Goal: Task Accomplishment & Management: Manage account settings

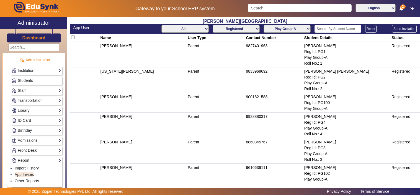
select select "registered"
select select "Play Group-A"
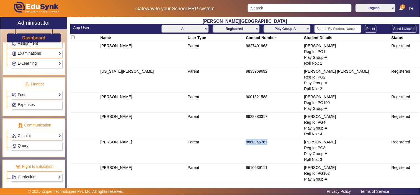
click at [31, 95] on link "Fees" at bounding box center [36, 94] width 49 height 6
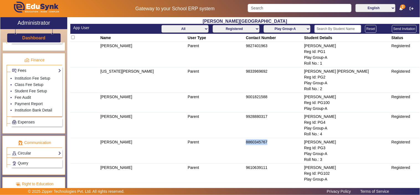
scroll to position [259, 0]
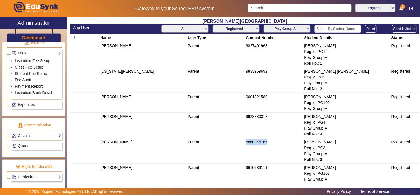
click at [36, 134] on link "Circular" at bounding box center [36, 135] width 49 height 6
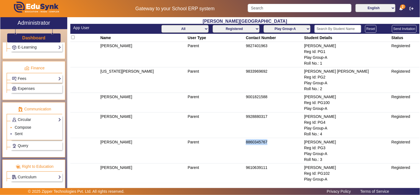
click at [26, 127] on link "Compose" at bounding box center [23, 127] width 17 height 4
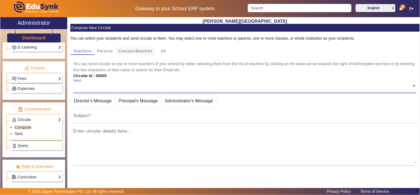
click at [134, 52] on span "Classes/Batches" at bounding box center [135, 51] width 34 height 4
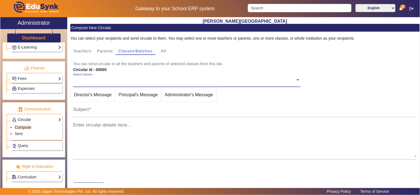
click at [102, 84] on ng-select "Select Classes" at bounding box center [186, 80] width 227 height 15
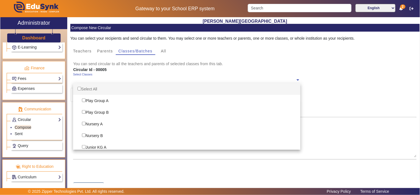
click at [79, 87] on input "Options List" at bounding box center [80, 89] width 4 height 4
checkbox input "true"
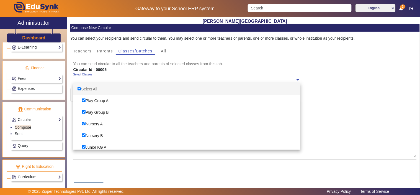
checkbox input "true"
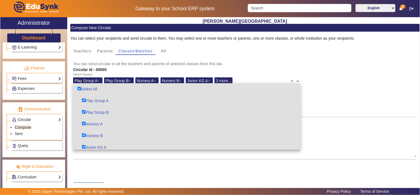
drag, startPoint x: 330, startPoint y: 84, endPoint x: 283, endPoint y: 96, distance: 49.1
click at [329, 84] on div "Select Classes Play Group A × Play Group B × Nursery A × Nursery B × Junior KG …" at bounding box center [244, 80] width 349 height 15
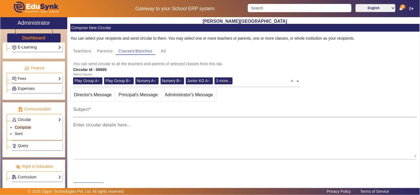
click at [127, 113] on input "Subject" at bounding box center [245, 111] width 344 height 7
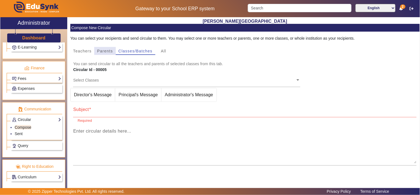
click at [105, 50] on span "Parents" at bounding box center [105, 51] width 16 height 4
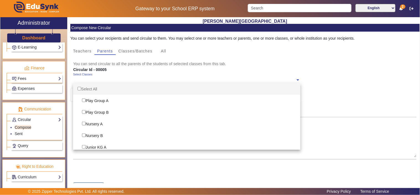
click at [107, 82] on input "text" at bounding box center [184, 79] width 222 height 5
click at [78, 88] on input "Options List" at bounding box center [80, 89] width 4 height 4
checkbox input "true"
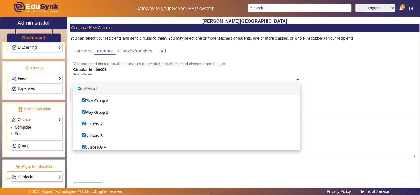
checkbox input "true"
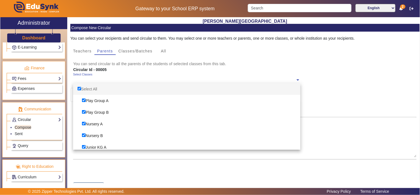
checkbox input "true"
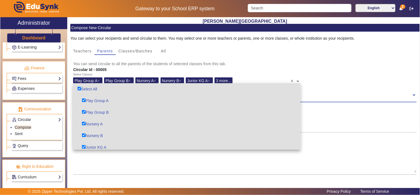
click at [332, 114] on mat-card-content "You can select your recipients and send circular to them. You may select one or…" at bounding box center [244, 119] width 349 height 175
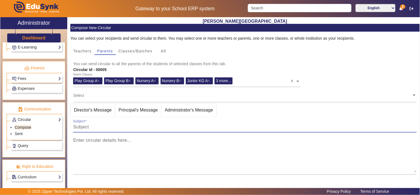
click at [240, 126] on input "Subject" at bounding box center [245, 126] width 344 height 7
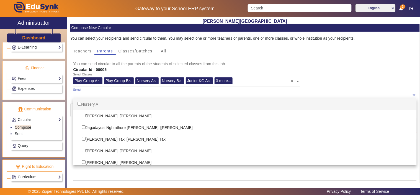
click at [209, 94] on input "text" at bounding box center [242, 94] width 339 height 5
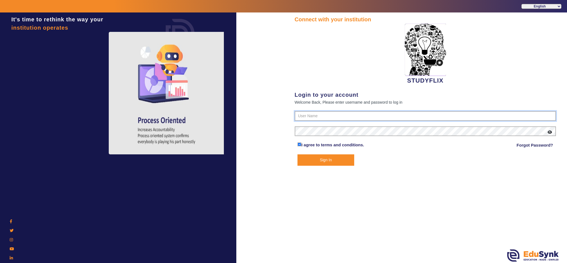
type input "6354922771"
click at [319, 160] on button "Sign In" at bounding box center [326, 159] width 57 height 11
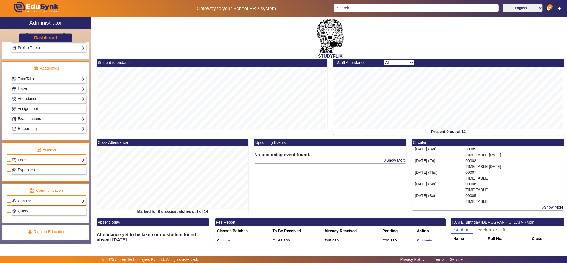
scroll to position [208, 0]
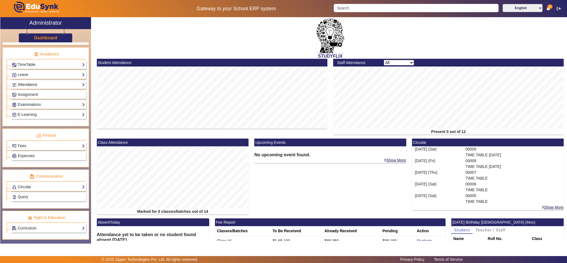
click at [30, 88] on link "Attendance" at bounding box center [48, 84] width 73 height 6
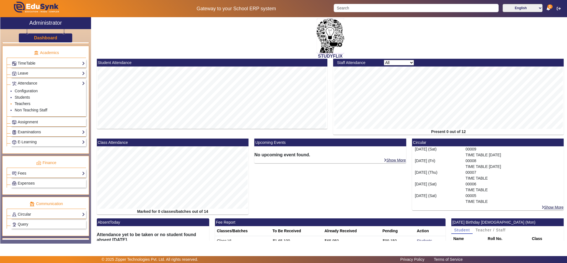
click at [20, 106] on link "Teachers" at bounding box center [23, 103] width 16 height 4
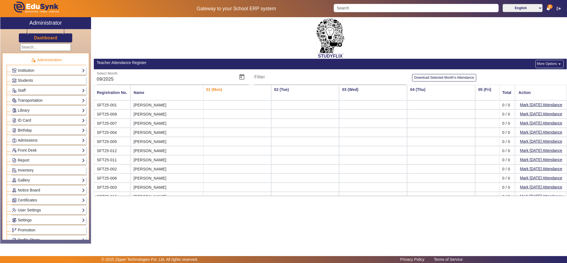
click at [42, 38] on h3 "Dashboard" at bounding box center [45, 37] width 23 height 5
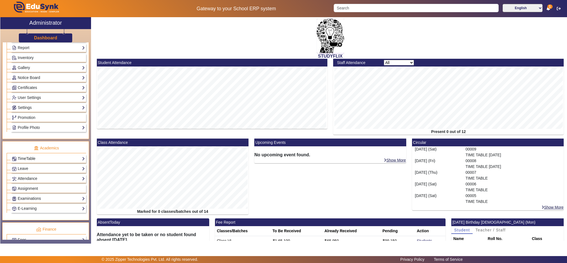
scroll to position [138, 0]
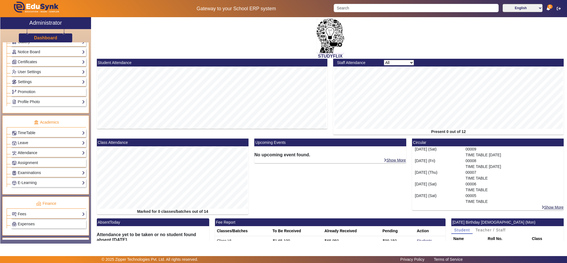
click at [29, 156] on link "Attendance" at bounding box center [48, 152] width 73 height 6
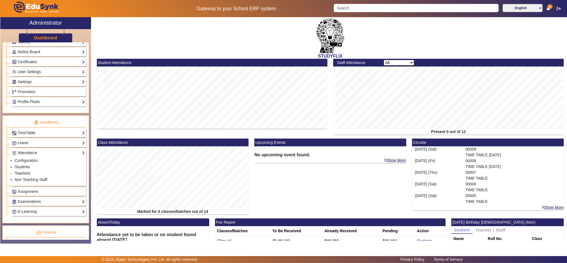
click at [24, 175] on link "Teachers" at bounding box center [23, 173] width 16 height 4
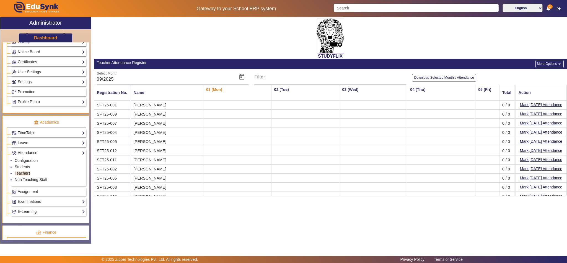
scroll to position [24, 0]
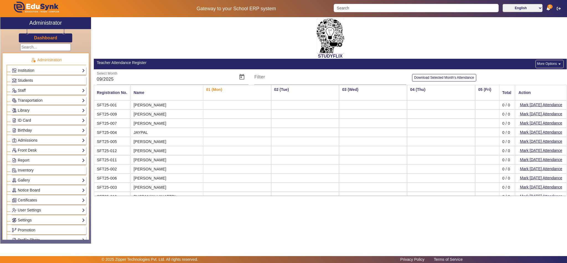
click at [43, 36] on h3 "Dashboard" at bounding box center [45, 37] width 23 height 5
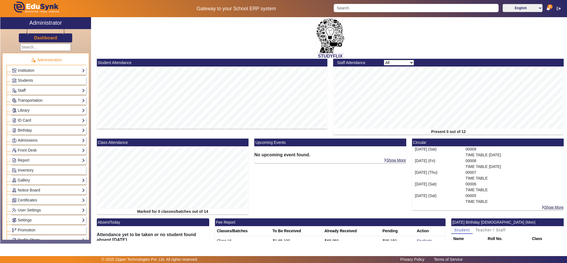
click at [21, 91] on link "Staff" at bounding box center [48, 90] width 73 height 6
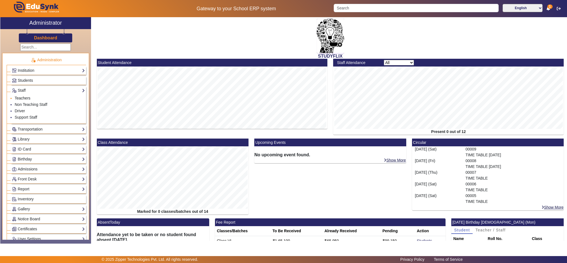
click at [23, 100] on link "Teachers" at bounding box center [23, 98] width 16 height 4
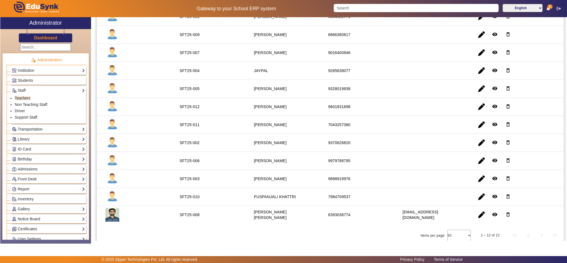
scroll to position [87, 0]
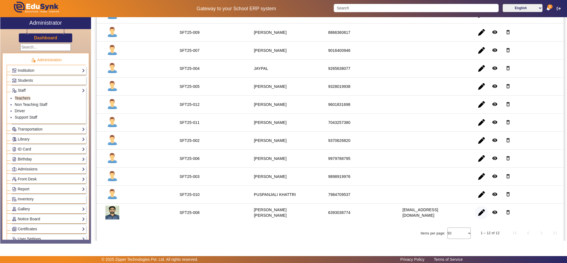
click at [478, 212] on span "button" at bounding box center [481, 212] width 13 height 13
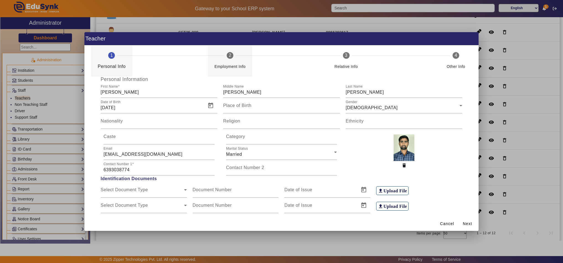
click at [233, 60] on div "Employment Info" at bounding box center [230, 64] width 31 height 11
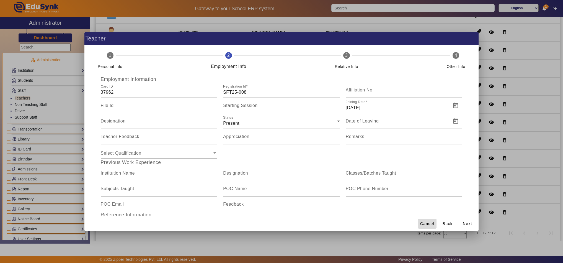
click at [430, 222] on span "Cancel" at bounding box center [427, 224] width 14 height 6
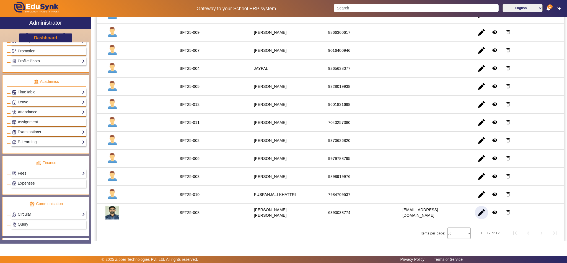
scroll to position [138, 0]
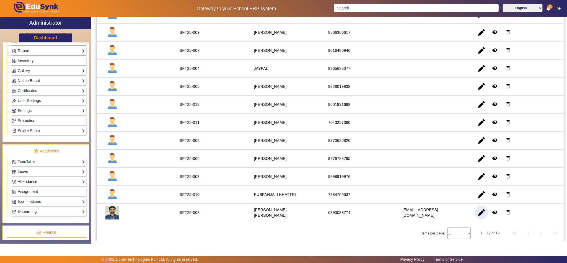
click at [30, 185] on link "Attendance" at bounding box center [48, 181] width 73 height 6
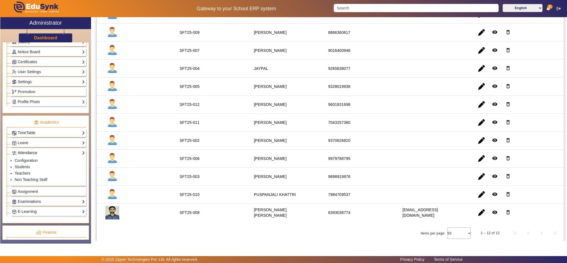
scroll to position [110, 0]
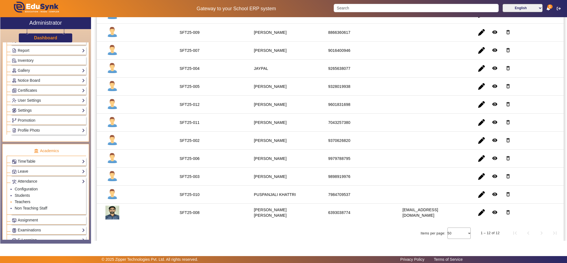
click at [24, 204] on link "Teachers" at bounding box center [23, 201] width 16 height 4
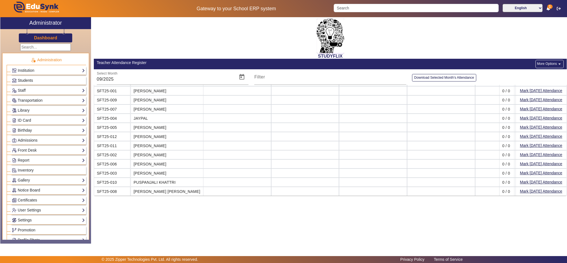
click at [37, 77] on link "Students" at bounding box center [48, 80] width 73 height 6
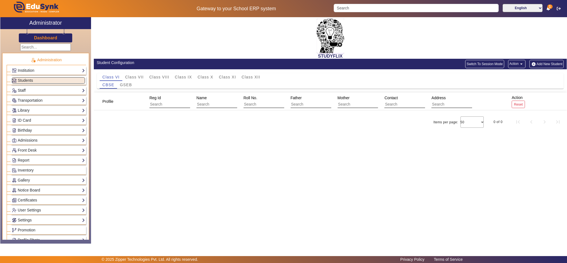
click at [25, 89] on link "Staff" at bounding box center [48, 90] width 73 height 6
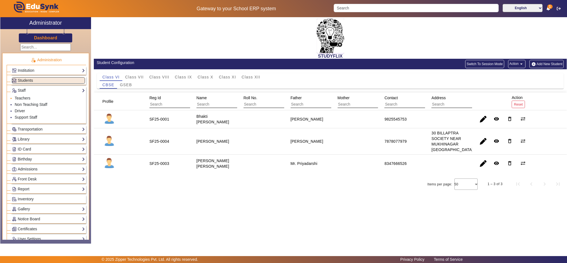
click at [28, 96] on li "Teachers" at bounding box center [50, 98] width 70 height 6
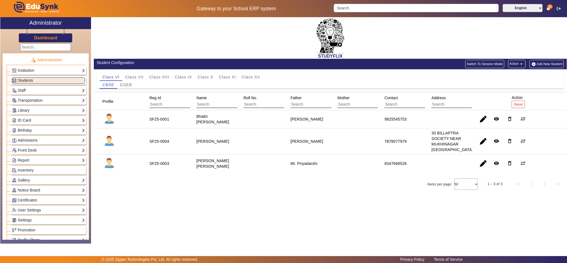
click at [27, 87] on div "Staff Teachers Non Teaching Staff Driver Support Staff" at bounding box center [48, 90] width 75 height 9
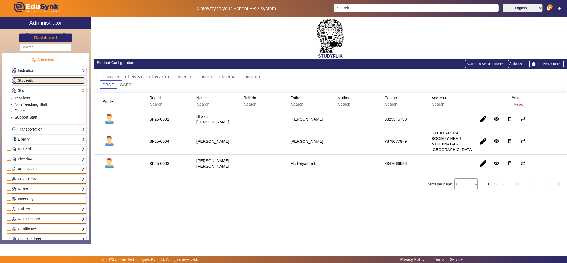
click at [24, 98] on link "Teachers" at bounding box center [23, 98] width 16 height 4
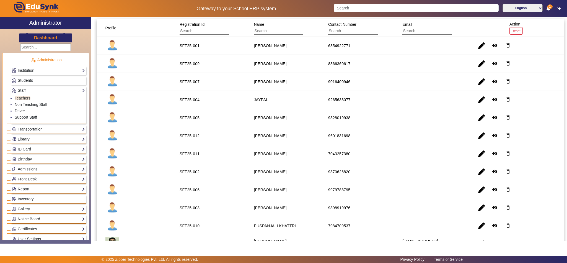
scroll to position [87, 0]
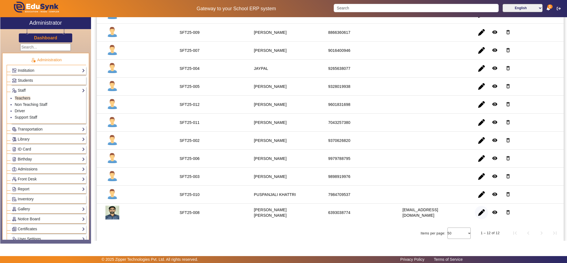
click at [478, 213] on span "button" at bounding box center [481, 212] width 13 height 13
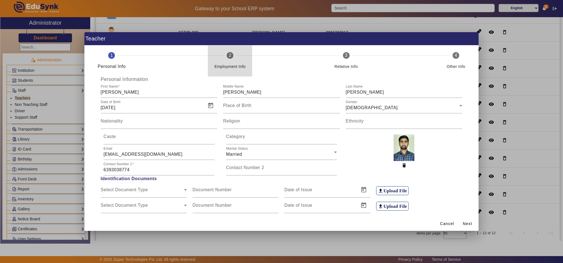
click at [223, 63] on div "Employment Info" at bounding box center [230, 66] width 31 height 7
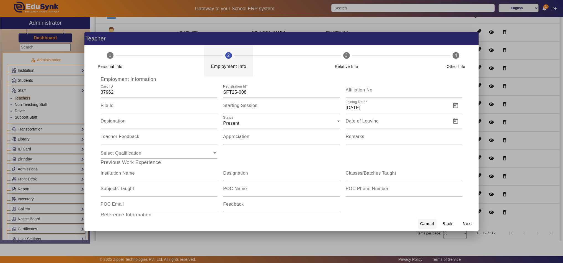
click at [423, 221] on span "Cancel" at bounding box center [427, 224] width 14 height 6
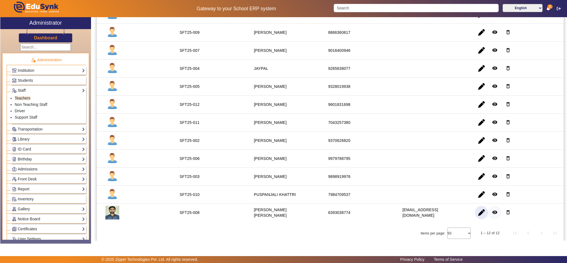
click at [492, 211] on mat-icon "remove_red_eye" at bounding box center [495, 212] width 6 height 6
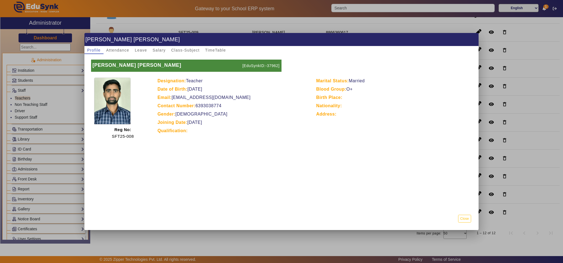
click at [48, 37] on div at bounding box center [281, 131] width 563 height 263
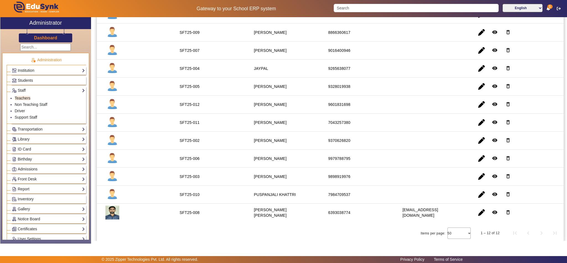
click at [49, 39] on h3 "Dashboard" at bounding box center [45, 37] width 23 height 5
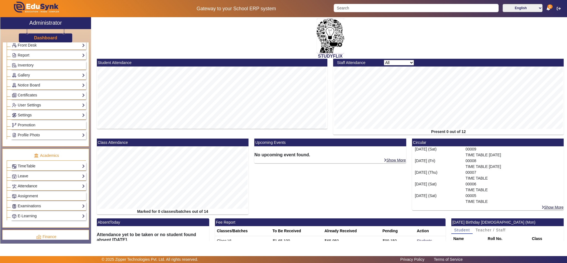
scroll to position [138, 0]
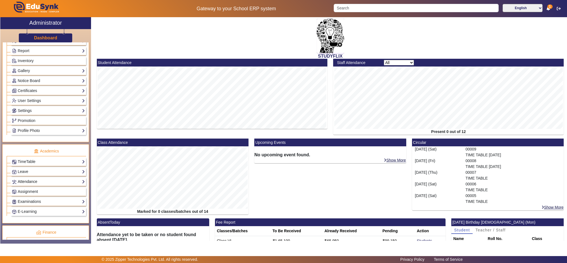
click at [28, 185] on link "Attendance" at bounding box center [48, 181] width 73 height 6
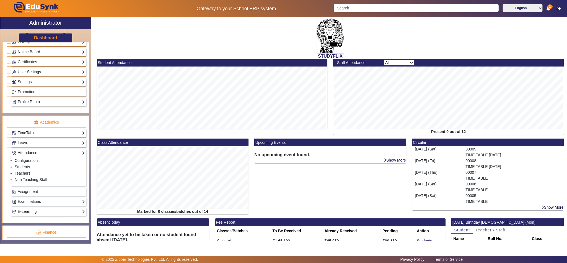
scroll to position [110, 0]
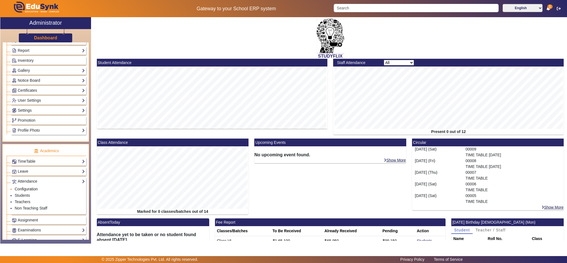
click at [28, 191] on link "Configuration" at bounding box center [26, 189] width 23 height 4
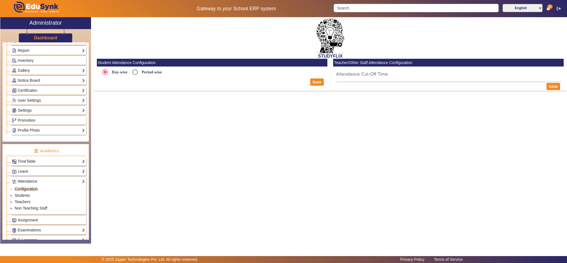
radio input "true"
click at [24, 204] on link "Teachers" at bounding box center [23, 201] width 16 height 4
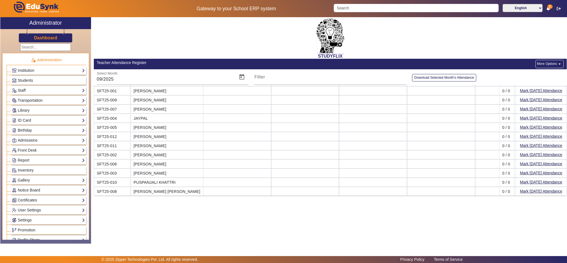
click at [42, 22] on h2 "Administrator" at bounding box center [45, 22] width 33 height 7
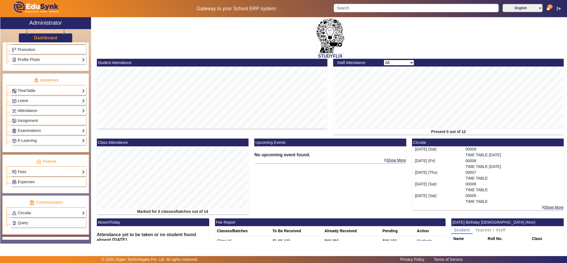
scroll to position [208, 0]
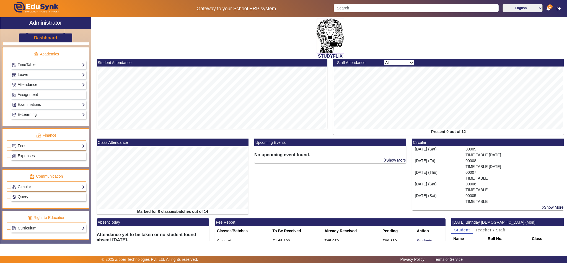
click at [31, 88] on link "Attendance" at bounding box center [48, 84] width 73 height 6
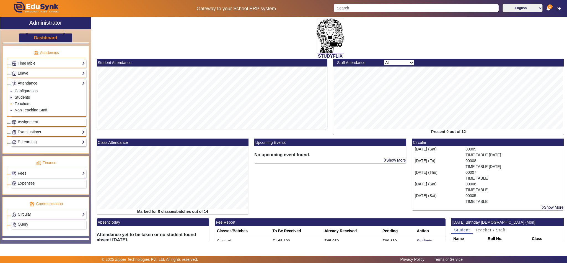
click at [22, 106] on link "Teachers" at bounding box center [23, 103] width 16 height 4
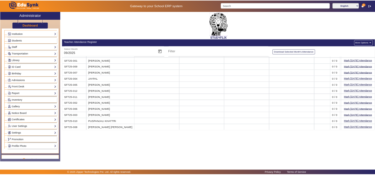
scroll to position [69, 0]
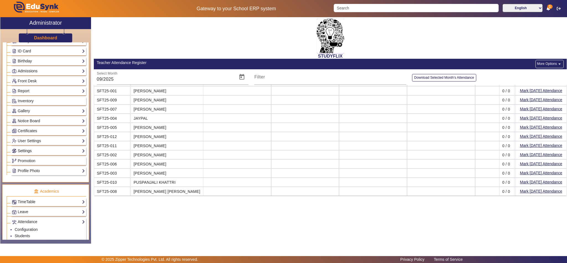
click at [38, 154] on link "Settings" at bounding box center [48, 151] width 73 height 6
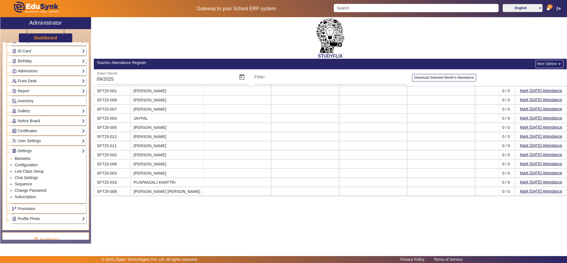
click at [28, 161] on link "Biometric" at bounding box center [23, 158] width 16 height 4
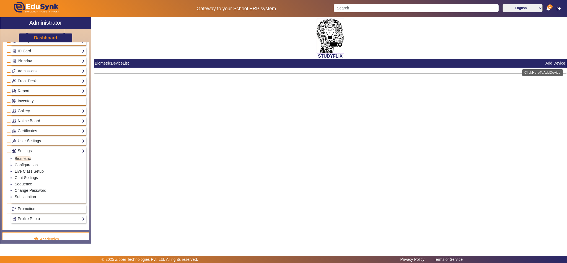
click at [548, 63] on button "Add Device" at bounding box center [555, 63] width 21 height 7
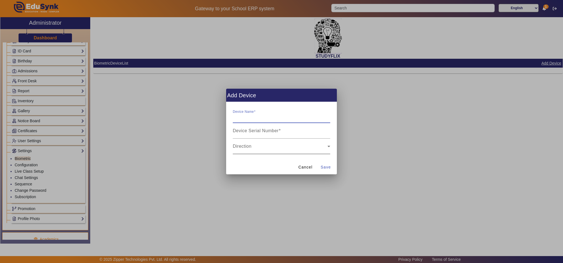
click at [302, 147] on span at bounding box center [280, 148] width 95 height 7
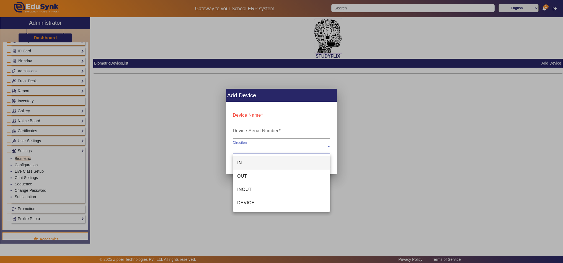
click at [444, 161] on div at bounding box center [281, 131] width 563 height 263
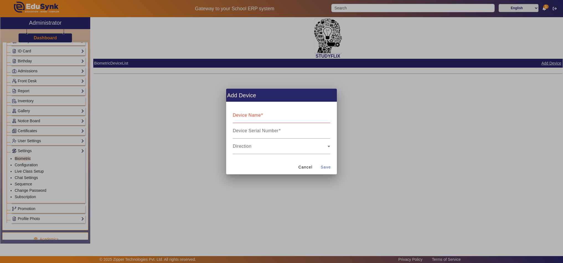
click at [279, 117] on input "Device Name" at bounding box center [281, 117] width 97 height 7
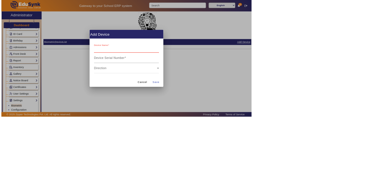
scroll to position [69, 0]
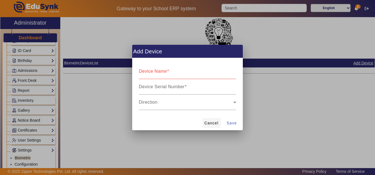
click at [216, 124] on span "Cancel" at bounding box center [212, 123] width 14 height 6
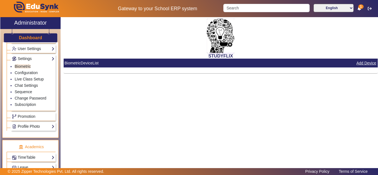
scroll to position [162, 0]
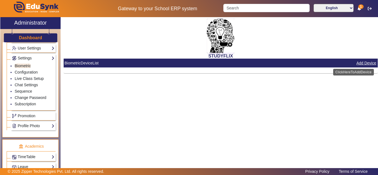
click at [366, 64] on button "Add Device" at bounding box center [366, 63] width 21 height 7
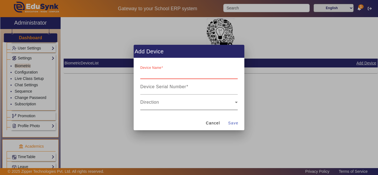
click at [194, 106] on span at bounding box center [187, 104] width 95 height 7
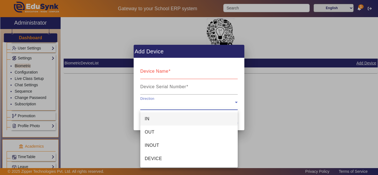
click at [30, 22] on div at bounding box center [189, 87] width 378 height 175
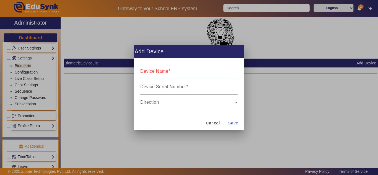
click at [29, 22] on div at bounding box center [189, 87] width 378 height 175
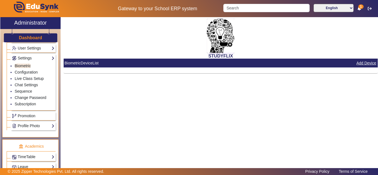
click at [40, 5] on img at bounding box center [35, 8] width 65 height 17
click at [35, 23] on h2 "Administrator" at bounding box center [30, 22] width 33 height 7
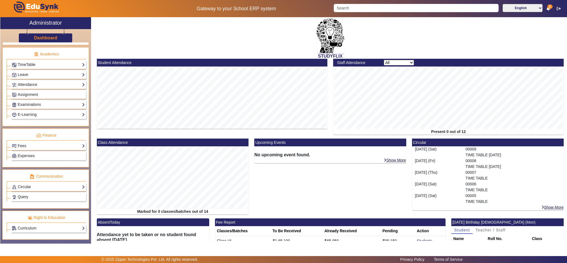
scroll to position [218, 0]
click at [38, 81] on link "Attendance" at bounding box center [48, 84] width 73 height 6
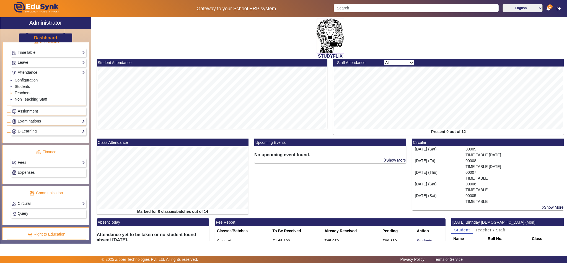
click at [25, 95] on link "Teachers" at bounding box center [23, 93] width 16 height 4
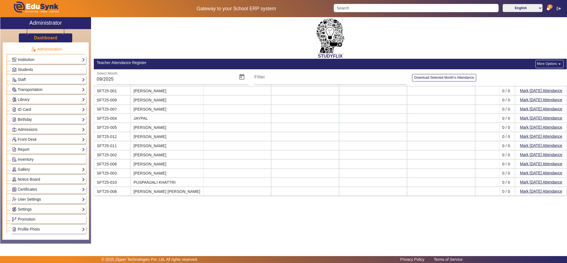
scroll to position [80, 0]
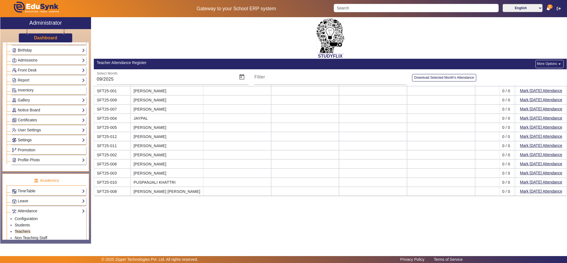
click at [23, 143] on link "Settings" at bounding box center [48, 140] width 73 height 6
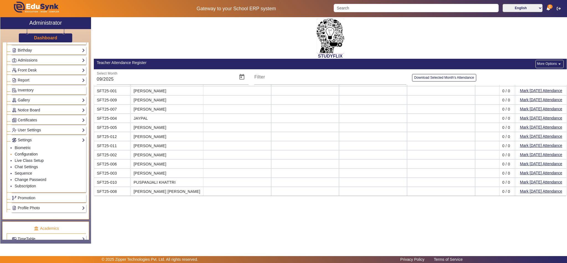
click at [25, 156] on link "Configuration" at bounding box center [26, 154] width 23 height 4
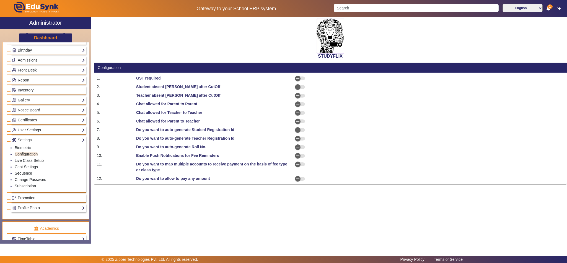
select select "AfterDueDate"
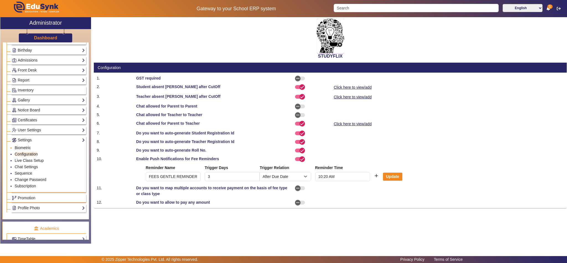
click at [27, 150] on link "Biometric" at bounding box center [23, 147] width 16 height 4
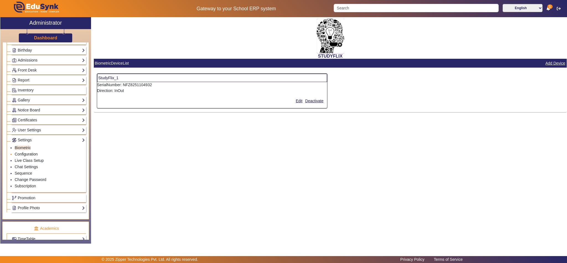
click at [29, 156] on link "Configuration" at bounding box center [26, 154] width 23 height 4
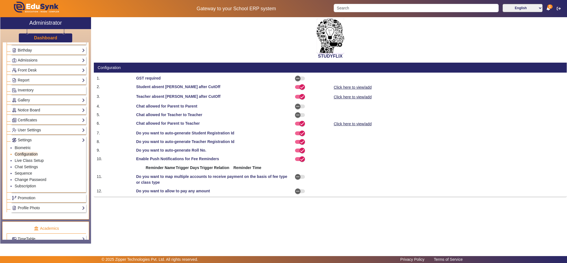
select select "AfterDueDate"
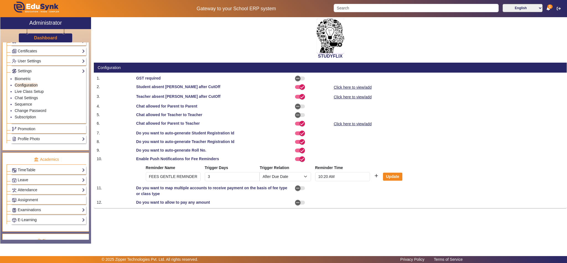
scroll to position [266, 0]
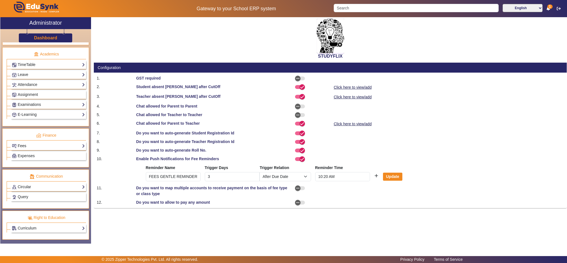
click at [26, 145] on link "Fees" at bounding box center [48, 146] width 73 height 6
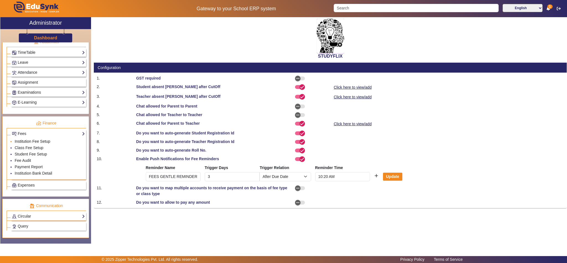
click at [35, 143] on link "Institution Fee Setup" at bounding box center [32, 141] width 35 height 4
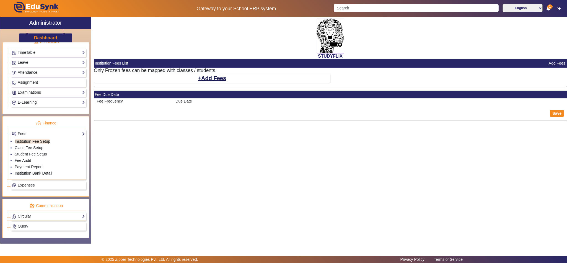
select select "10"
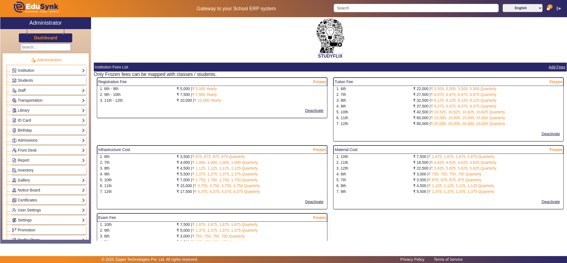
click at [49, 22] on h2 "Administrator" at bounding box center [45, 22] width 33 height 7
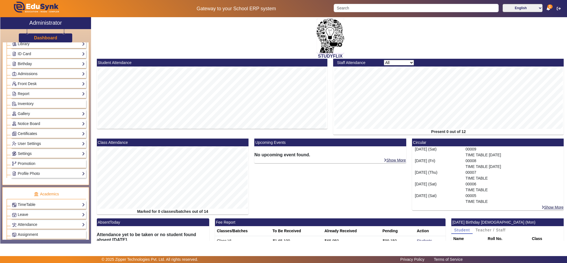
scroll to position [138, 0]
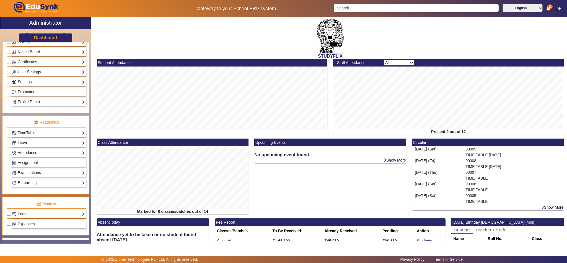
click at [36, 156] on link "Attendance" at bounding box center [48, 152] width 73 height 6
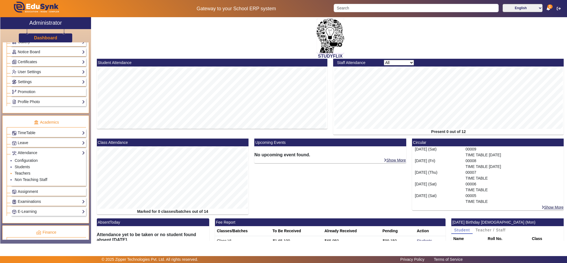
click at [23, 175] on link "Teachers" at bounding box center [23, 173] width 16 height 4
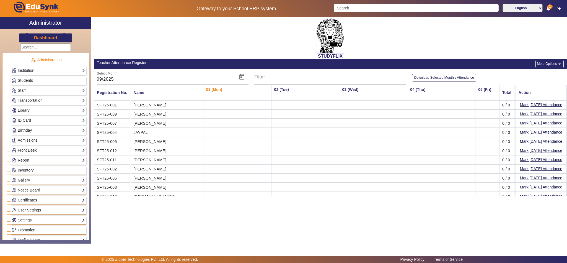
click at [44, 35] on h3 "Dashboard" at bounding box center [45, 37] width 23 height 5
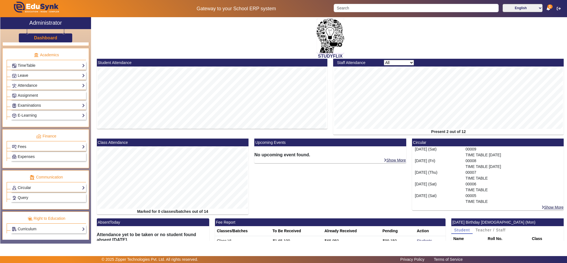
scroll to position [208, 0]
click at [32, 88] on link "Attendance" at bounding box center [48, 84] width 73 height 6
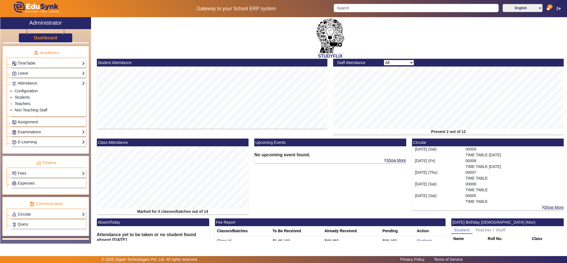
click at [26, 106] on link "Teachers" at bounding box center [23, 103] width 16 height 4
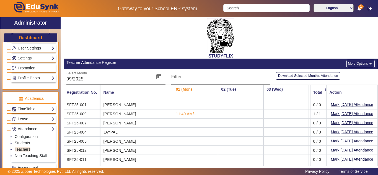
scroll to position [208, 0]
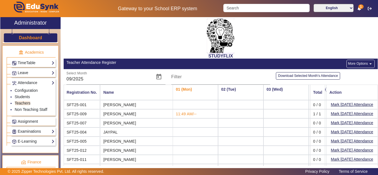
click at [32, 22] on h2 "Administrator" at bounding box center [30, 22] width 33 height 7
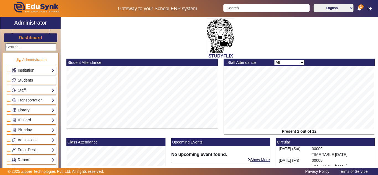
click at [24, 92] on link "Staff" at bounding box center [33, 90] width 43 height 6
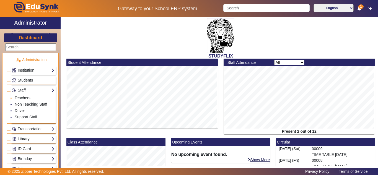
click at [26, 98] on link "Teachers" at bounding box center [23, 98] width 16 height 4
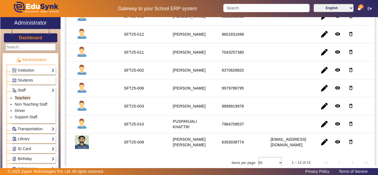
scroll to position [160, 0]
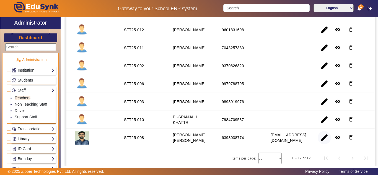
click at [323, 138] on span "button" at bounding box center [324, 137] width 13 height 13
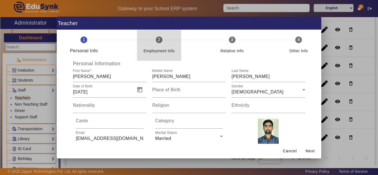
click at [161, 42] on mat-step-header "2 Employment Info" at bounding box center [159, 45] width 45 height 31
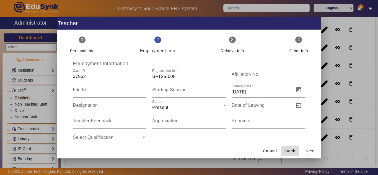
click at [290, 152] on span "Back" at bounding box center [290, 151] width 10 height 6
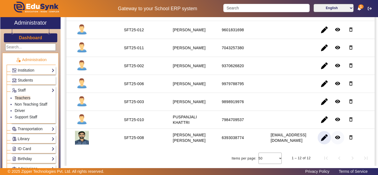
click at [337, 138] on mat-icon "remove_red_eye" at bounding box center [338, 138] width 6 height 6
click at [33, 82] on link "Students" at bounding box center [33, 80] width 43 height 6
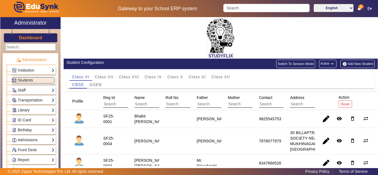
click at [300, 64] on button "Switch To Session Mode" at bounding box center [295, 64] width 39 height 8
click at [291, 63] on button "Switch To Session Mode" at bounding box center [295, 64] width 39 height 8
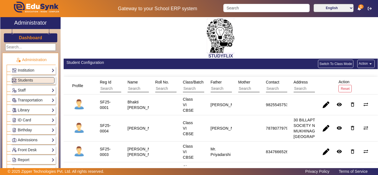
click at [372, 63] on button "Action arrow_drop_down" at bounding box center [365, 64] width 17 height 8
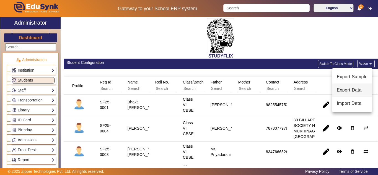
click at [350, 87] on span "Export Data" at bounding box center [352, 90] width 31 height 7
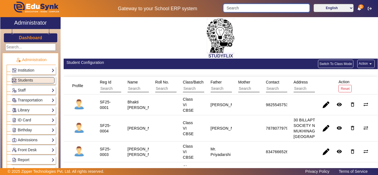
click at [243, 7] on input "Search" at bounding box center [266, 8] width 86 height 8
paste input "37955"
type input "3"
click at [25, 91] on link "Staff" at bounding box center [33, 90] width 43 height 6
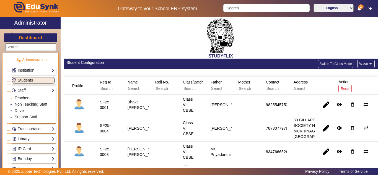
click at [26, 98] on link "Teachers" at bounding box center [23, 98] width 16 height 4
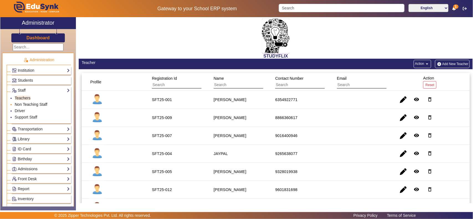
click at [29, 104] on link "Non Teaching Staff" at bounding box center [31, 104] width 33 height 4
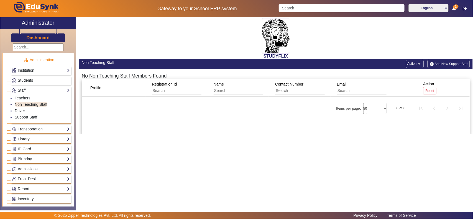
click at [28, 80] on span "Students" at bounding box center [25, 80] width 15 height 4
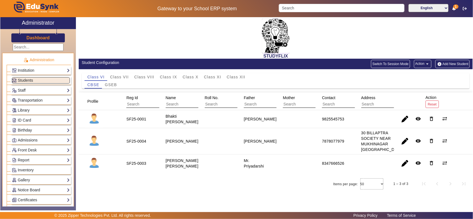
click at [25, 36] on div "Dashboard" at bounding box center [38, 35] width 76 height 13
click at [42, 39] on h3 "Dashboard" at bounding box center [38, 37] width 23 height 5
